Goal: Communication & Community: Ask a question

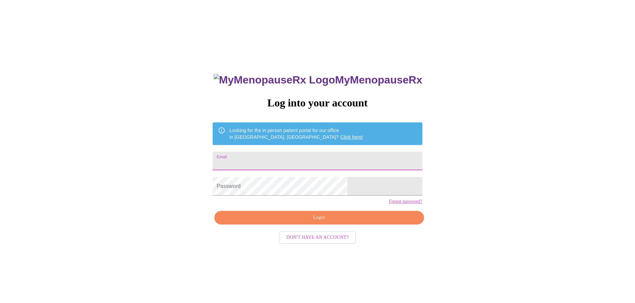
click at [279, 156] on input "Email" at bounding box center [317, 161] width 209 height 19
type input "[EMAIL_ADDRESS][DOMAIN_NAME]"
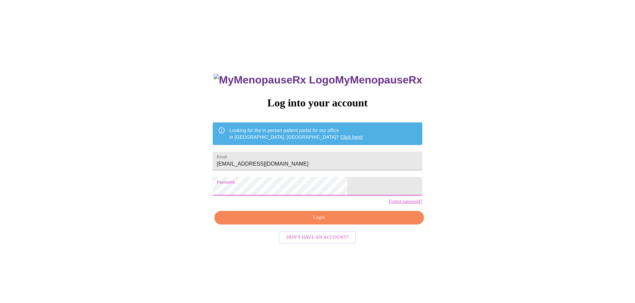
click at [366, 222] on span "Login" at bounding box center [319, 218] width 194 height 8
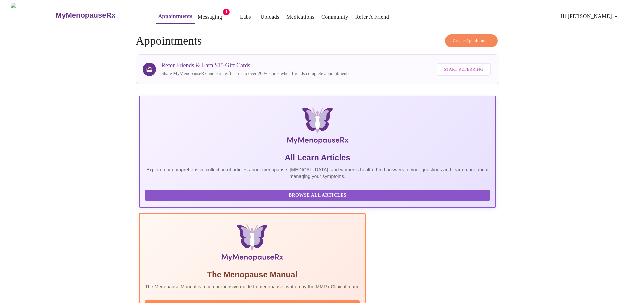
click at [291, 13] on link "Medications" at bounding box center [300, 16] width 28 height 9
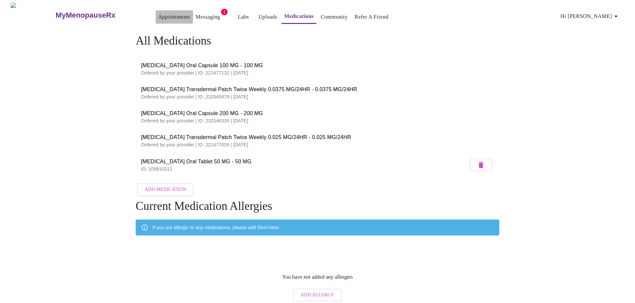
click at [173, 16] on button "Appointments" at bounding box center [174, 16] width 37 height 13
click at [196, 14] on link "Messaging" at bounding box center [208, 16] width 24 height 9
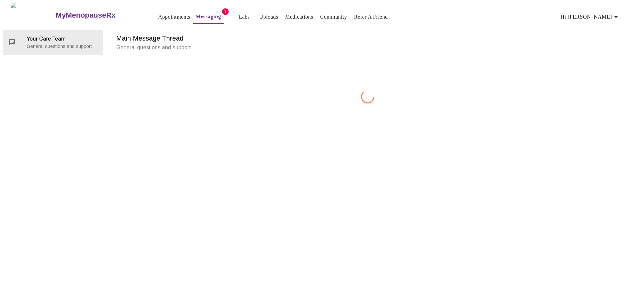
scroll to position [25, 0]
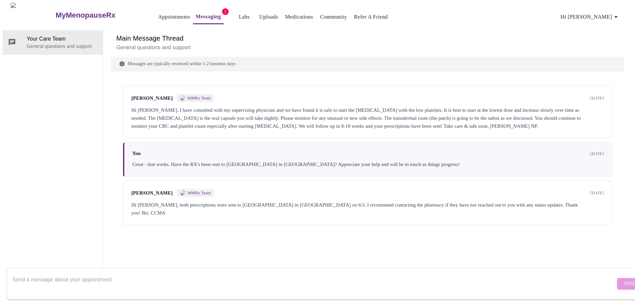
click at [103, 273] on textarea "Send a message about your appointment" at bounding box center [313, 283] width 603 height 21
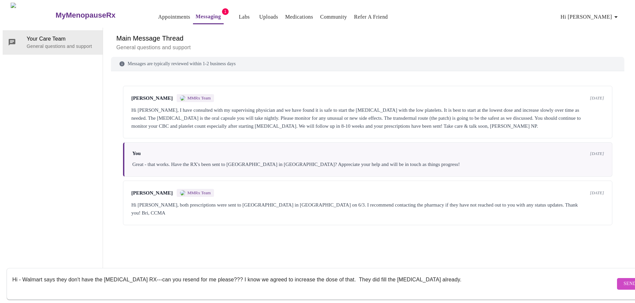
type textarea "Hi - Walmart says they don't have the Progesterone RX---can you resend for me p…"
click at [617, 278] on button "Send" at bounding box center [630, 284] width 26 height 12
